Goal: Transaction & Acquisition: Subscribe to service/newsletter

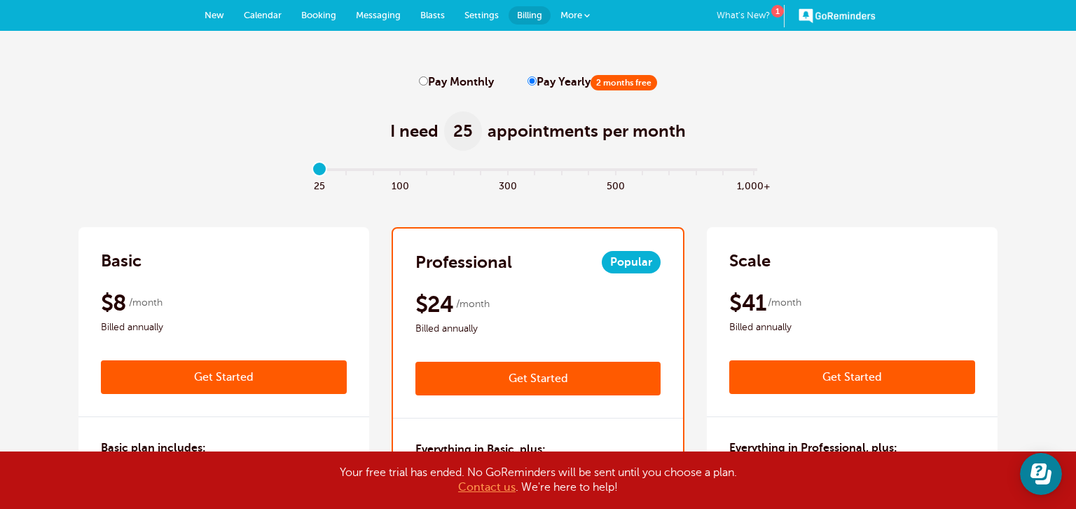
click at [374, 170] on div at bounding box center [538, 169] width 439 height 3
drag, startPoint x: 321, startPoint y: 178, endPoint x: 329, endPoint y: 220, distance: 42.9
click at [329, 174] on input "range" at bounding box center [538, 172] width 453 height 3
drag, startPoint x: 322, startPoint y: 172, endPoint x: 360, endPoint y: 167, distance: 38.1
click at [360, 171] on input "range" at bounding box center [538, 172] width 453 height 3
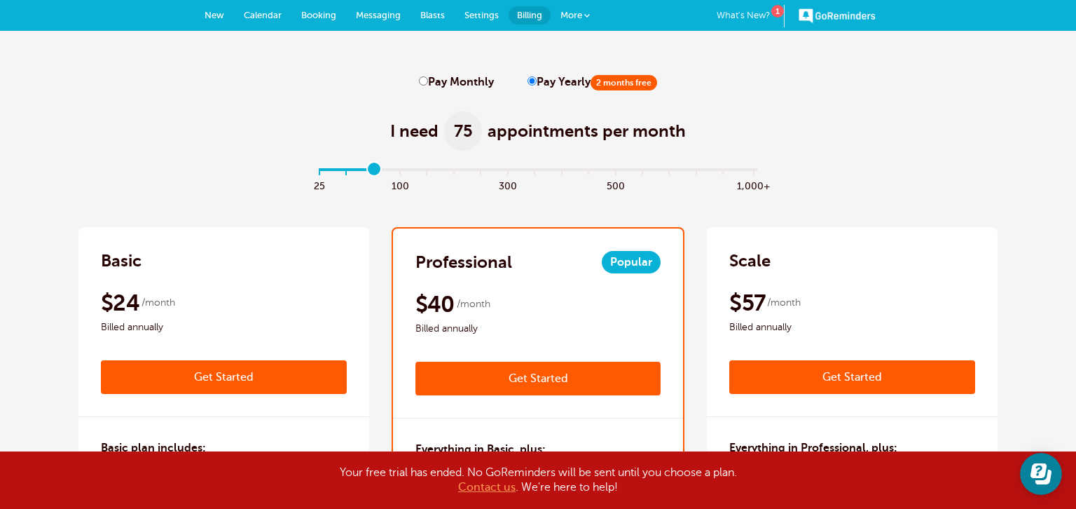
drag, startPoint x: 350, startPoint y: 170, endPoint x: 368, endPoint y: 170, distance: 18.2
click at [368, 171] on input "range" at bounding box center [538, 172] width 453 height 3
drag, startPoint x: 374, startPoint y: 171, endPoint x: 360, endPoint y: 172, distance: 14.1
click at [360, 172] on input "range" at bounding box center [538, 172] width 453 height 3
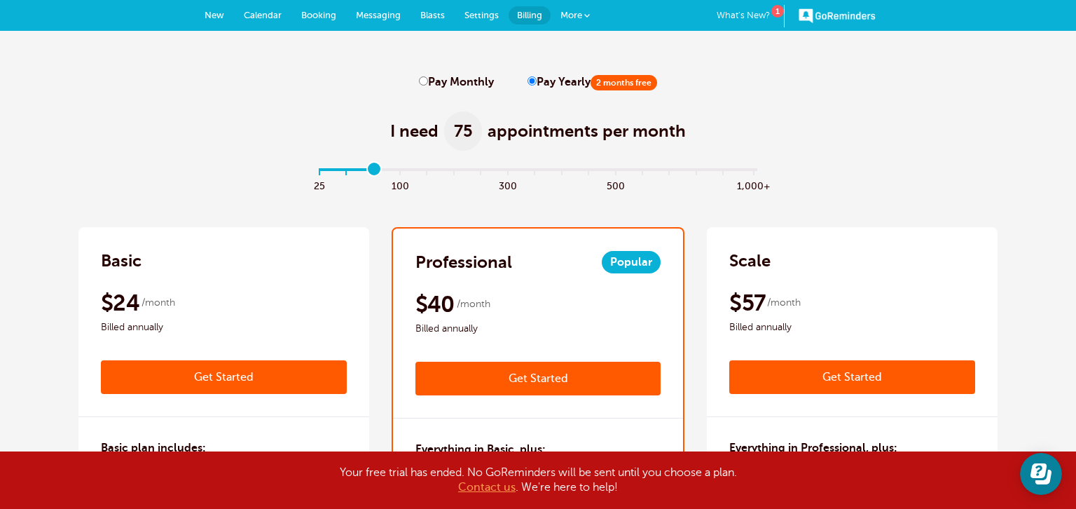
drag, startPoint x: 346, startPoint y: 170, endPoint x: 363, endPoint y: 170, distance: 16.8
type input "2"
click at [363, 171] on input "range" at bounding box center [538, 172] width 453 height 3
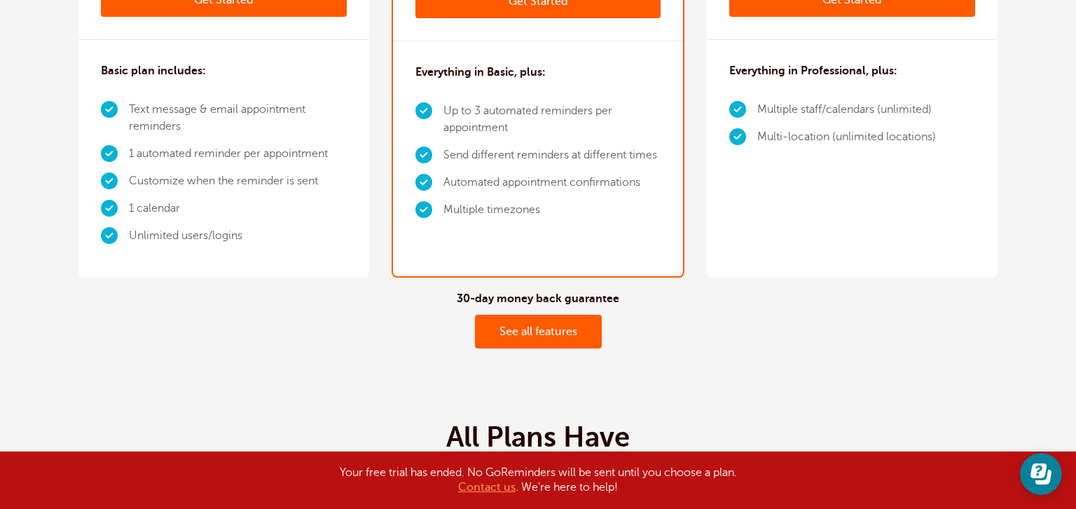
scroll to position [426, 0]
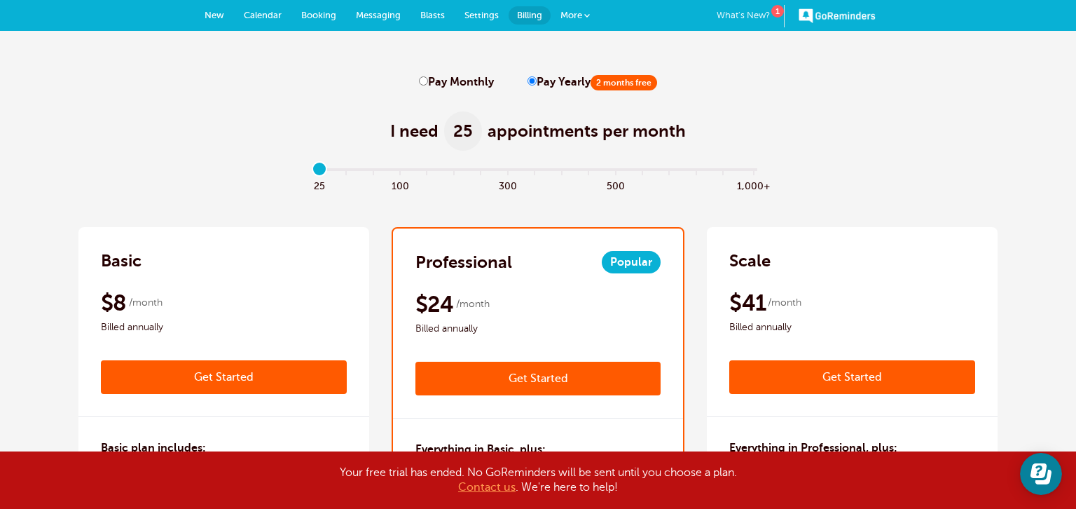
click at [371, 175] on div "25 100 300 500 1,000+" at bounding box center [538, 187] width 453 height 38
click at [318, 171] on input "range" at bounding box center [538, 172] width 453 height 3
drag, startPoint x: 318, startPoint y: 171, endPoint x: 351, endPoint y: 170, distance: 33.0
click at [351, 171] on input "range" at bounding box center [538, 172] width 453 height 3
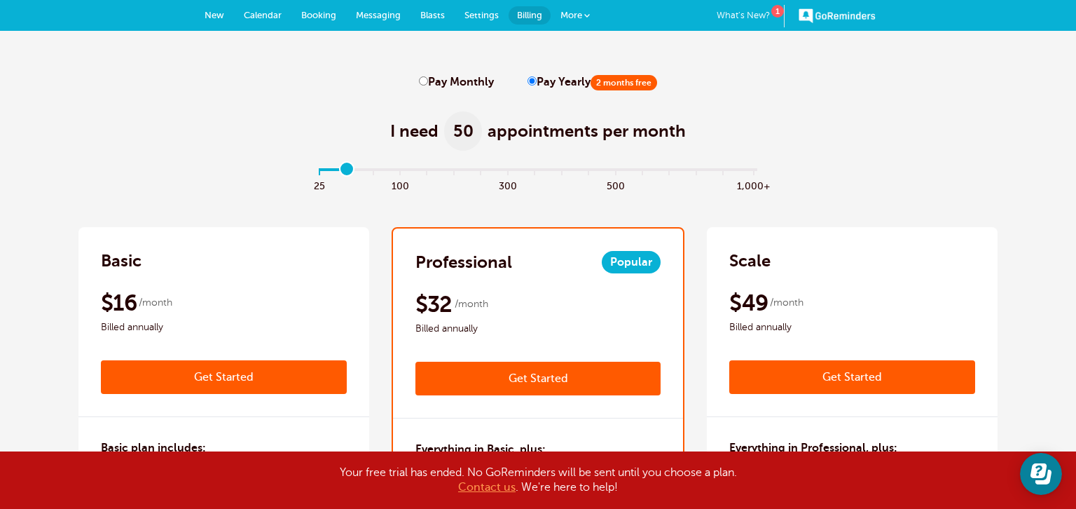
click at [368, 170] on div at bounding box center [538, 169] width 439 height 3
click at [373, 177] on span at bounding box center [372, 185] width 27 height 16
type input "2"
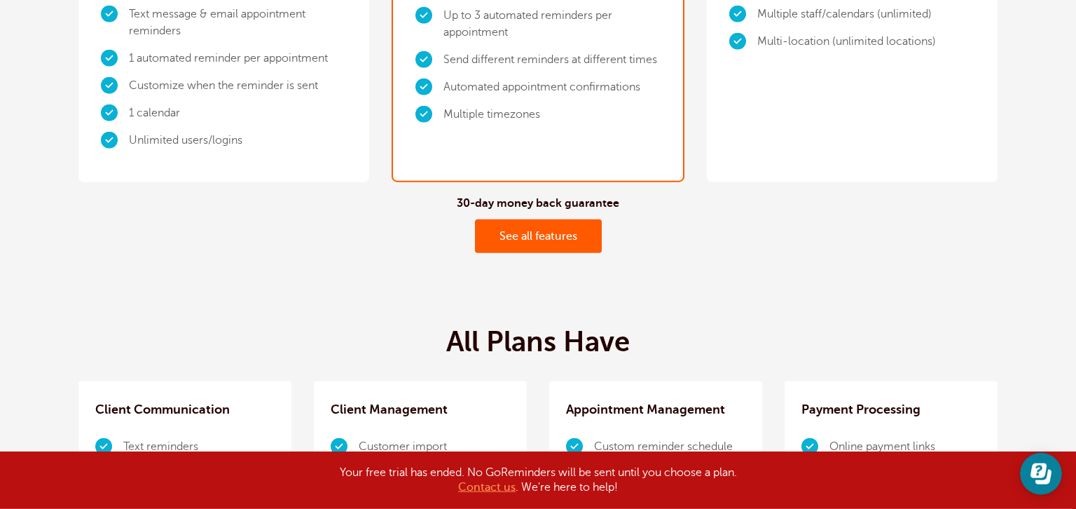
scroll to position [426, 0]
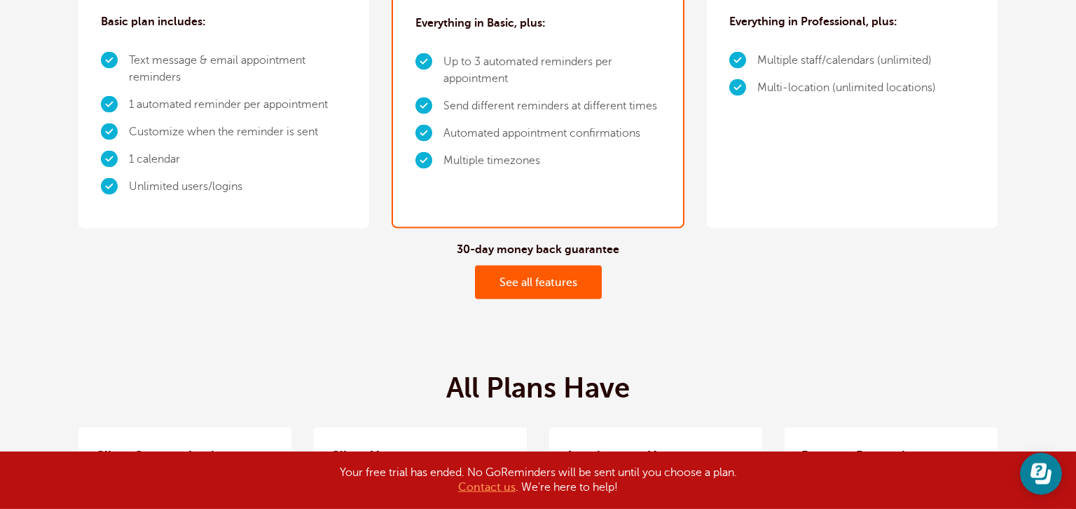
click at [534, 282] on link "See all features" at bounding box center [538, 283] width 127 height 34
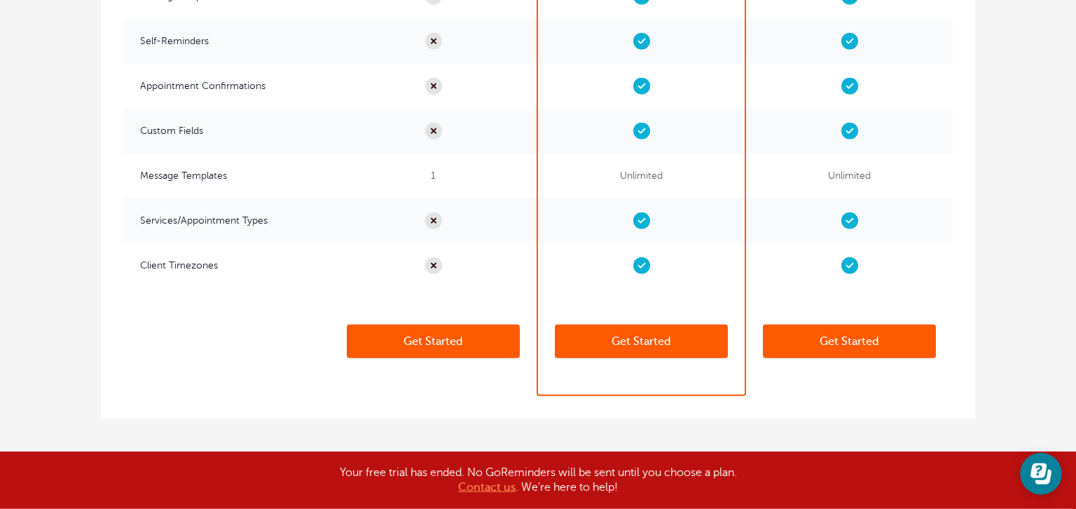
scroll to position [3517, 0]
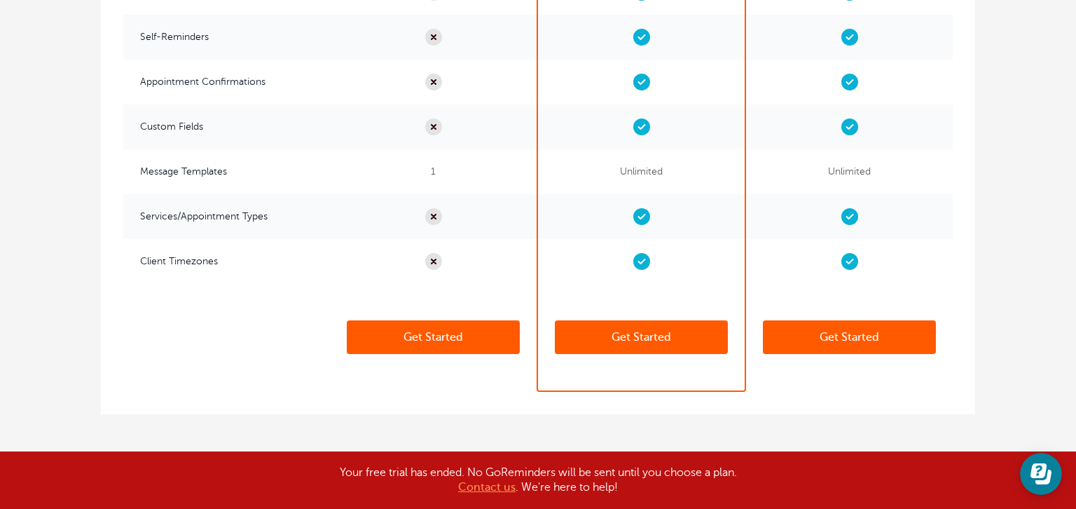
click at [654, 333] on link "Get Started" at bounding box center [641, 337] width 173 height 34
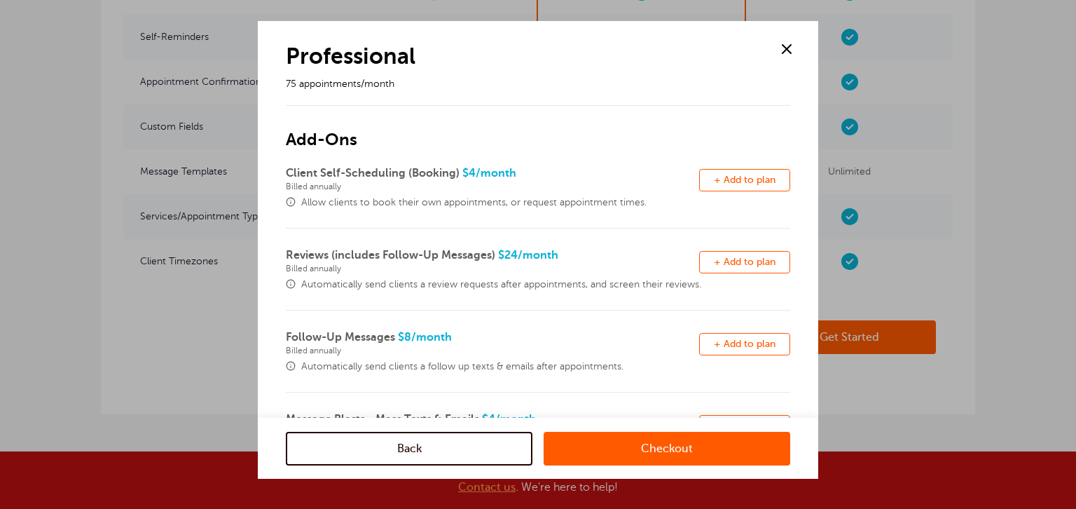
click at [1075, 427] on div at bounding box center [538, 254] width 1076 height 509
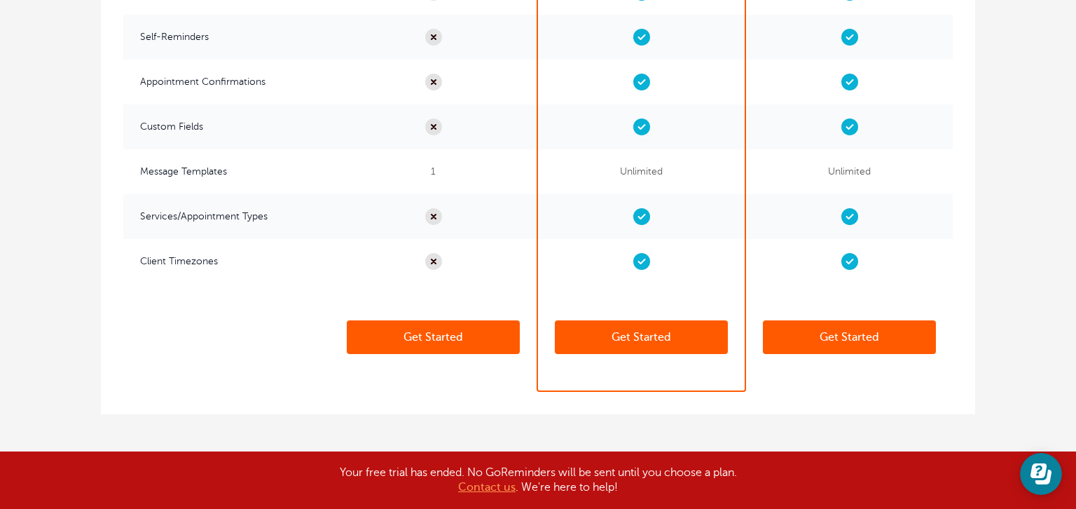
scroll to position [0, 0]
click at [632, 330] on link "Get Started" at bounding box center [641, 337] width 173 height 34
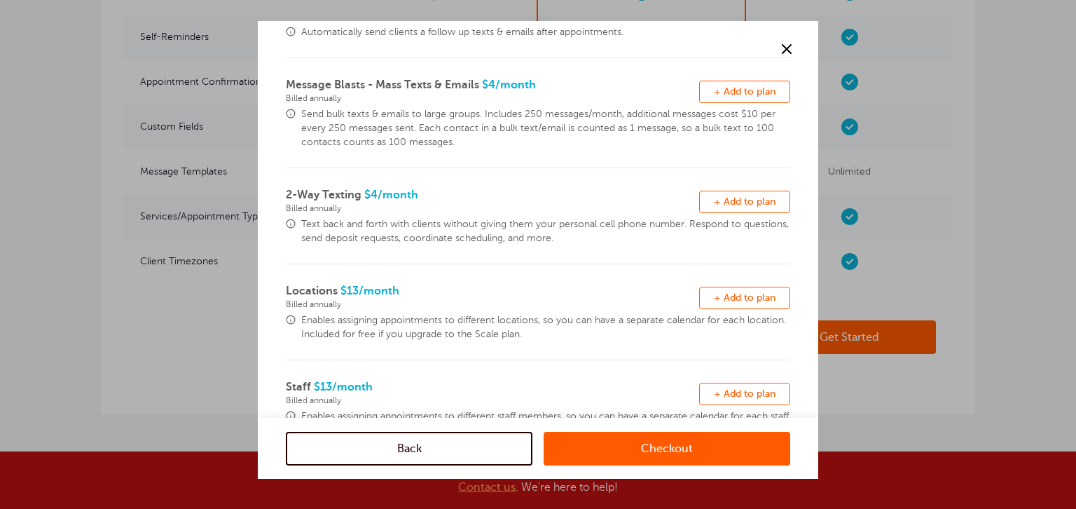
scroll to position [370, 0]
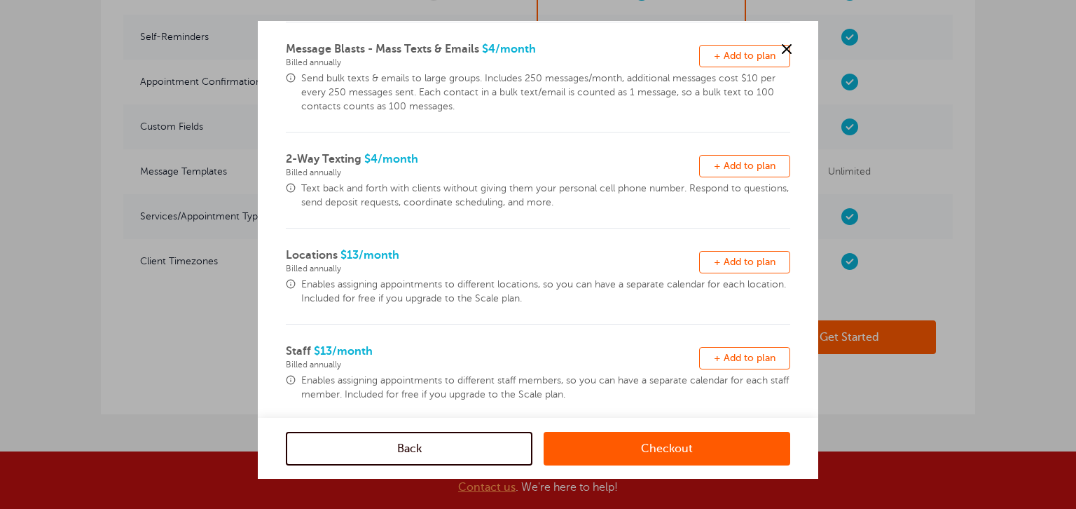
click at [734, 163] on span "+ Add to plan" at bounding box center [745, 165] width 62 height 11
click at [1075, 310] on div at bounding box center [538, 254] width 1076 height 509
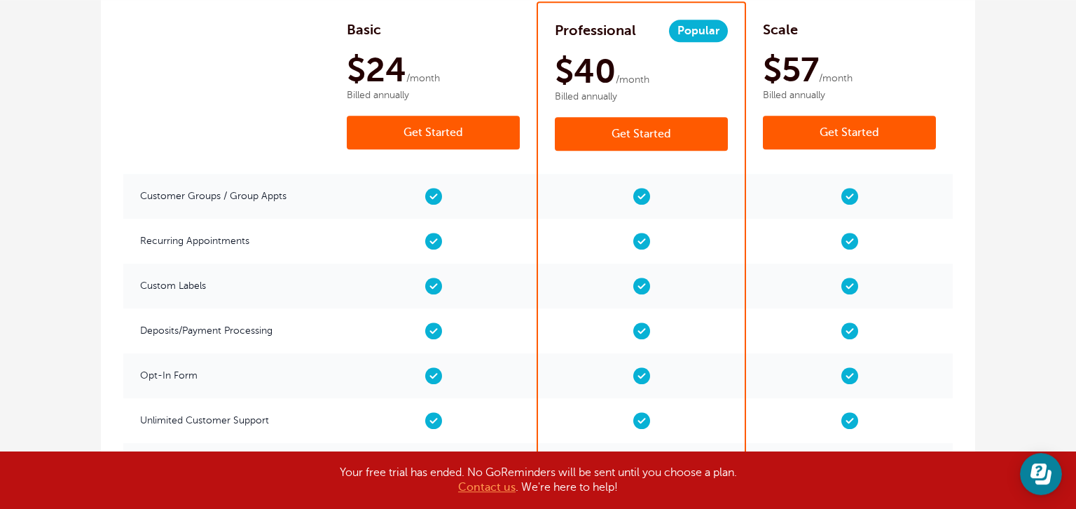
scroll to position [2239, 0]
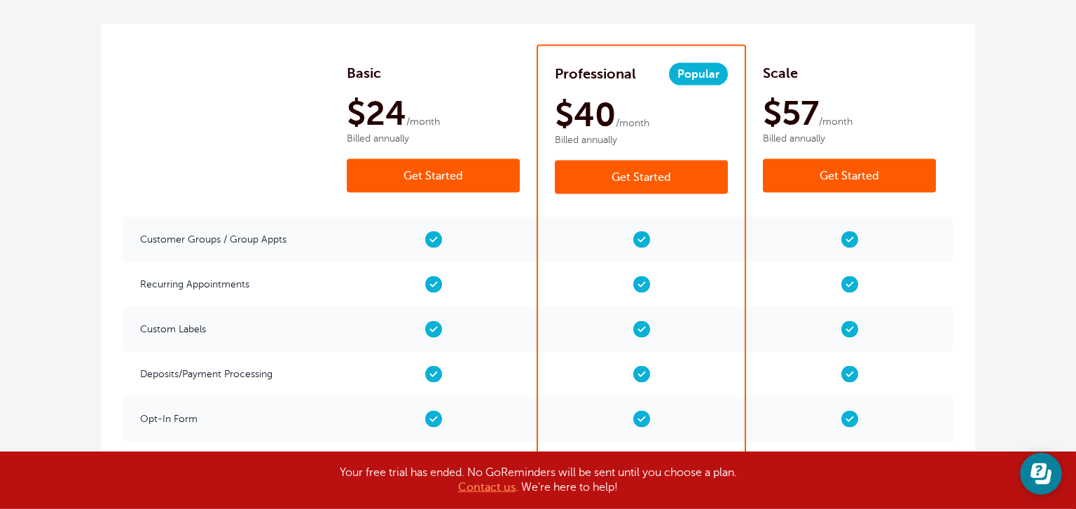
click at [638, 168] on link "Get Started" at bounding box center [641, 177] width 173 height 34
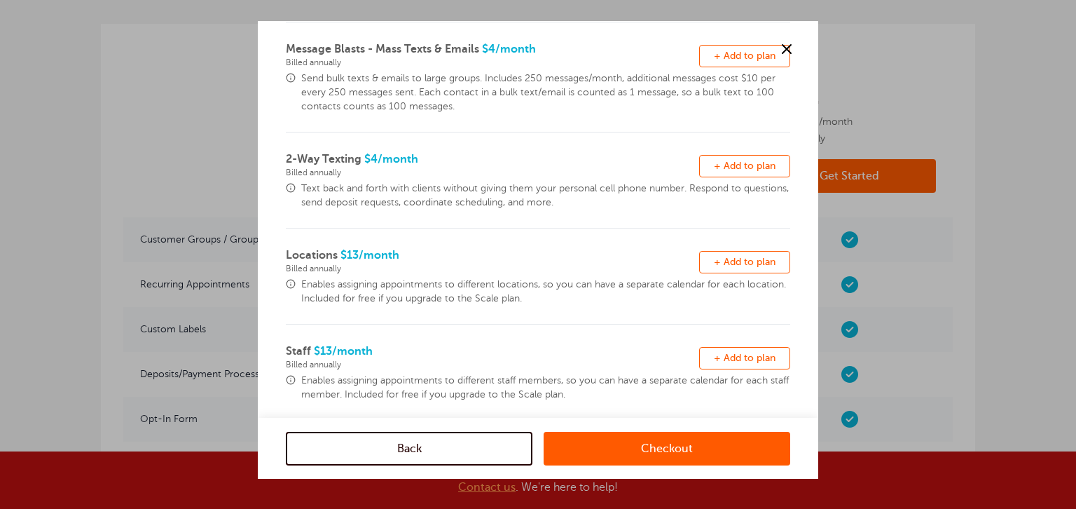
click at [785, 48] on span at bounding box center [786, 49] width 21 height 21
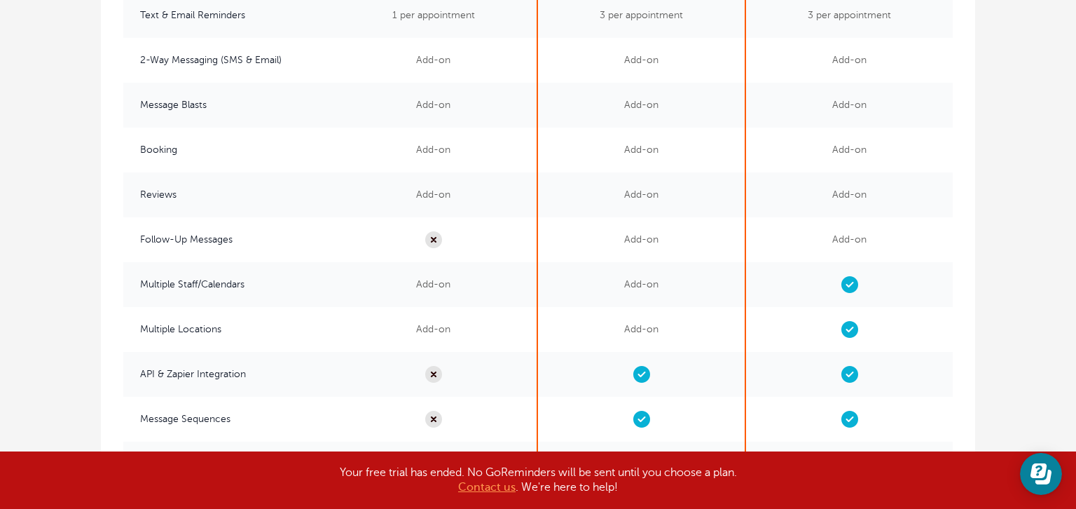
scroll to position [3517, 0]
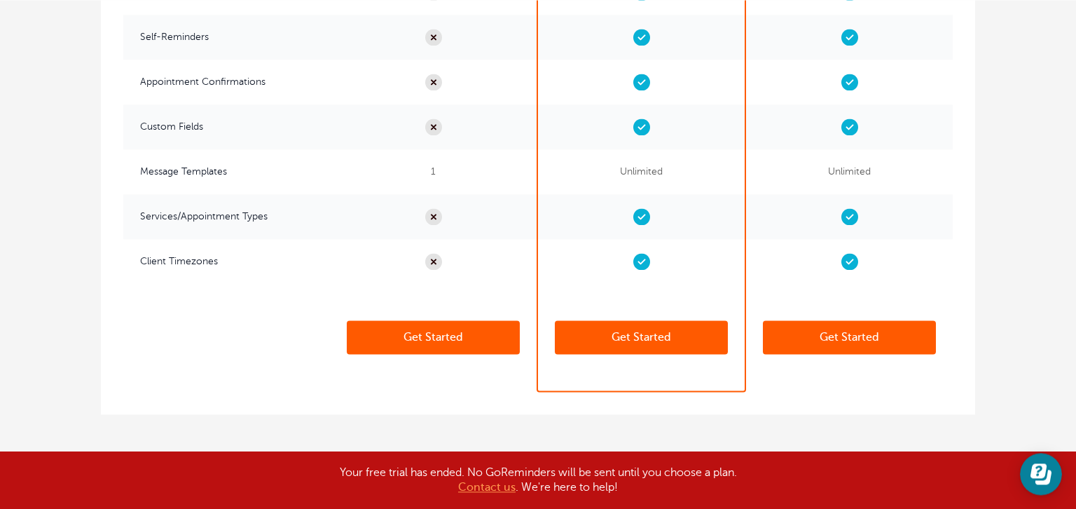
click at [639, 333] on link "Get Started" at bounding box center [641, 337] width 173 height 34
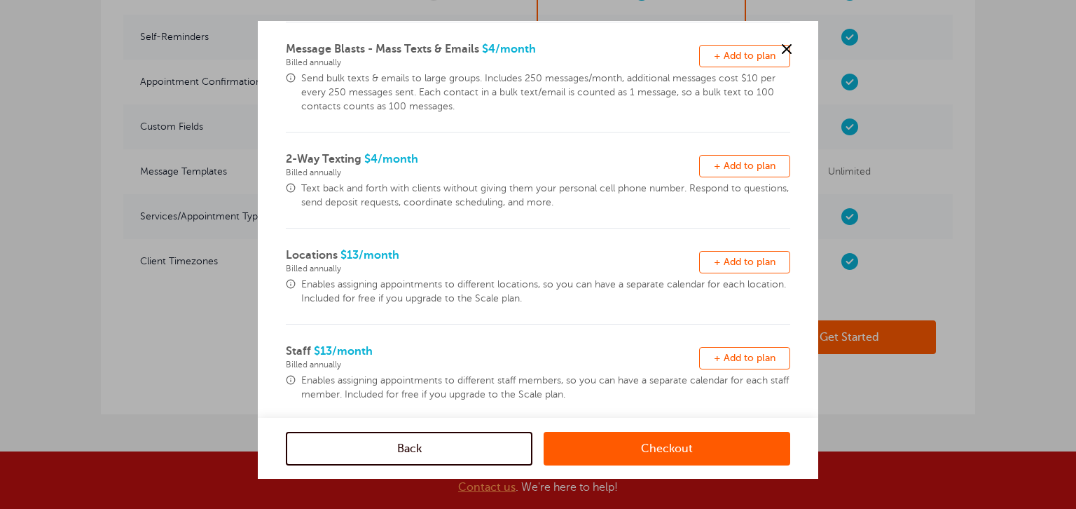
click at [640, 445] on link "Checkout" at bounding box center [667, 448] width 247 height 34
